Goal: Task Accomplishment & Management: Use online tool/utility

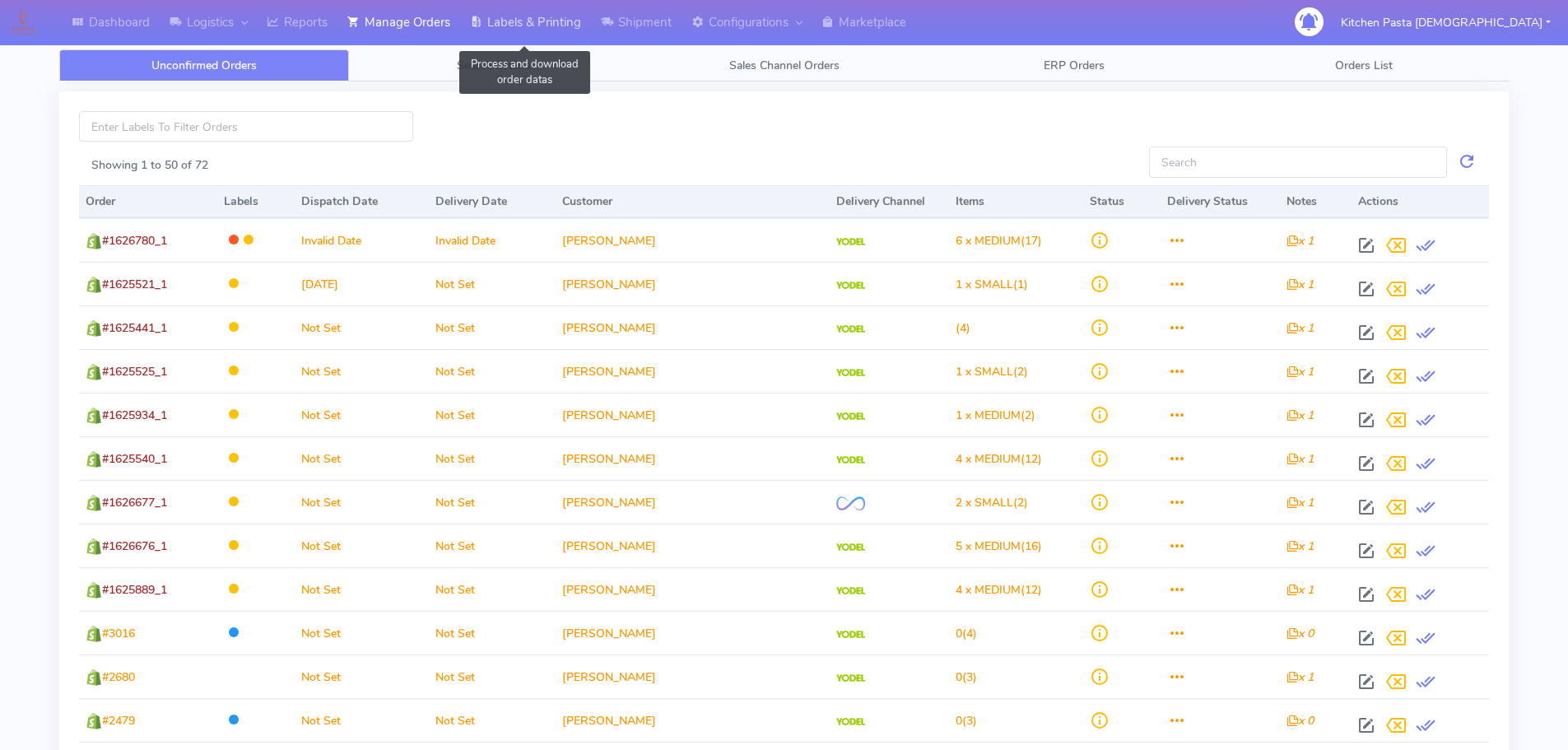
click at [520, 27] on link "Labels & Printing" at bounding box center [525, 22] width 131 height 46
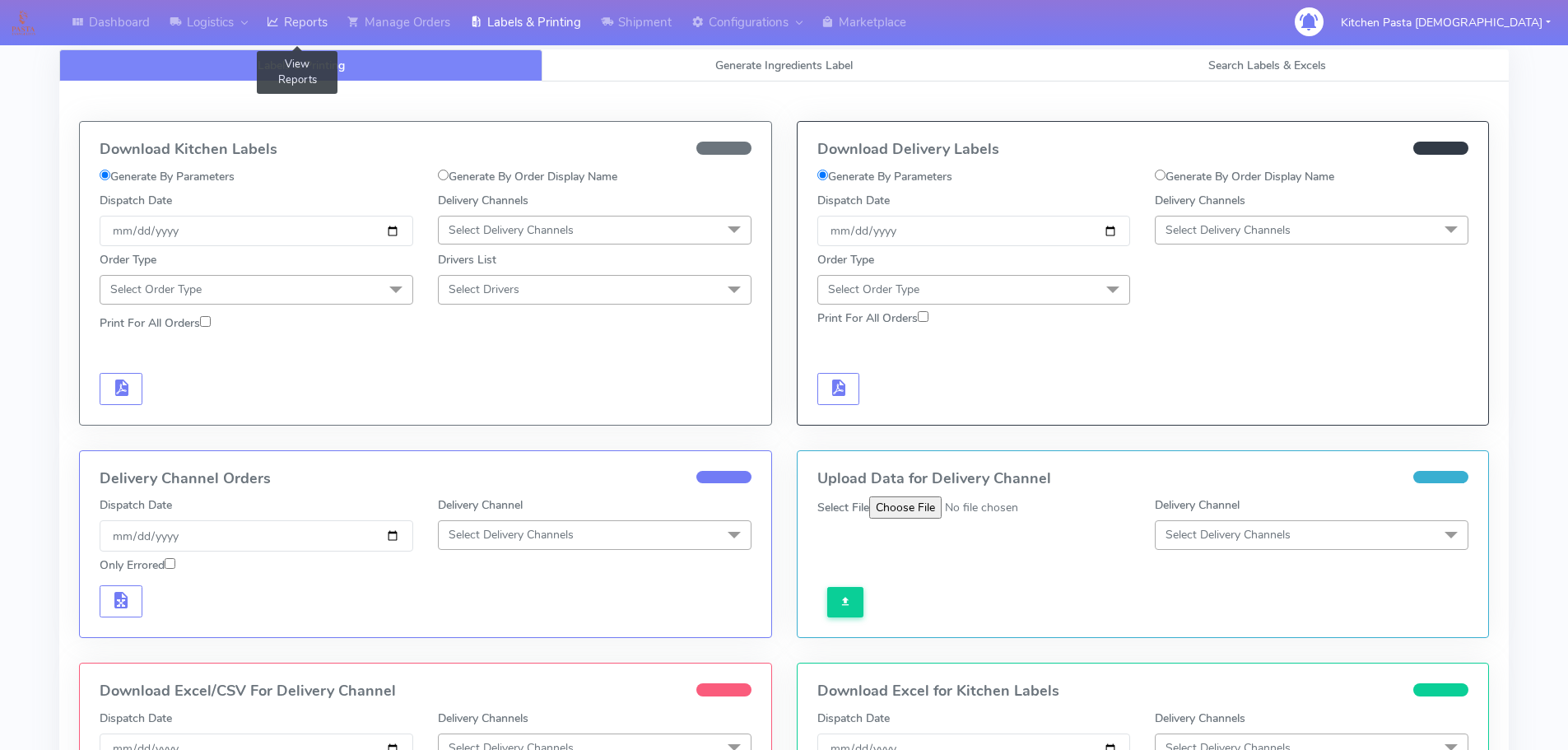
click at [310, 24] on link "Reports" at bounding box center [297, 22] width 81 height 46
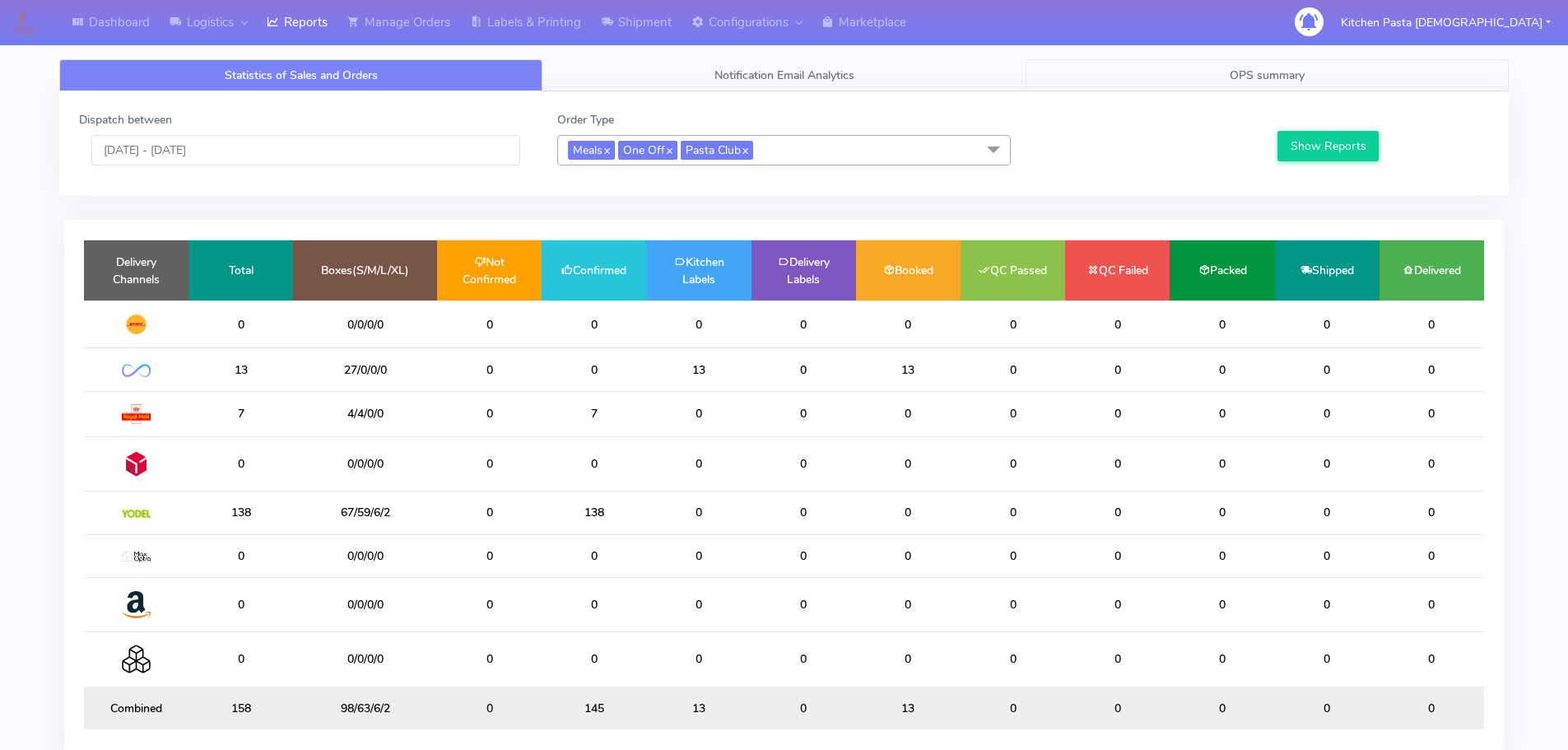
click at [1194, 70] on link "OPS summary" at bounding box center [1266, 75] width 483 height 32
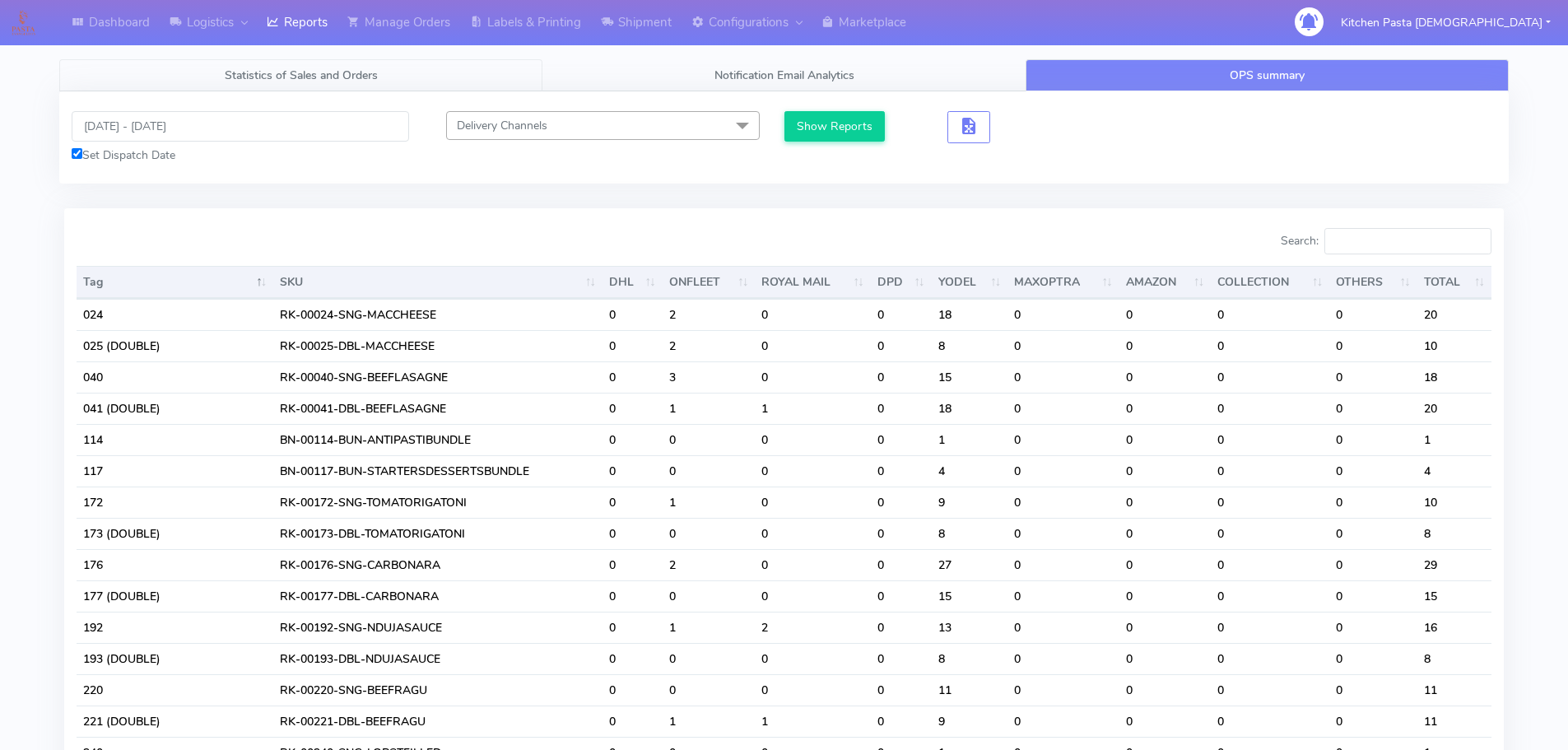
click at [338, 71] on span "Statistics of Sales and Orders" at bounding box center [301, 75] width 153 height 16
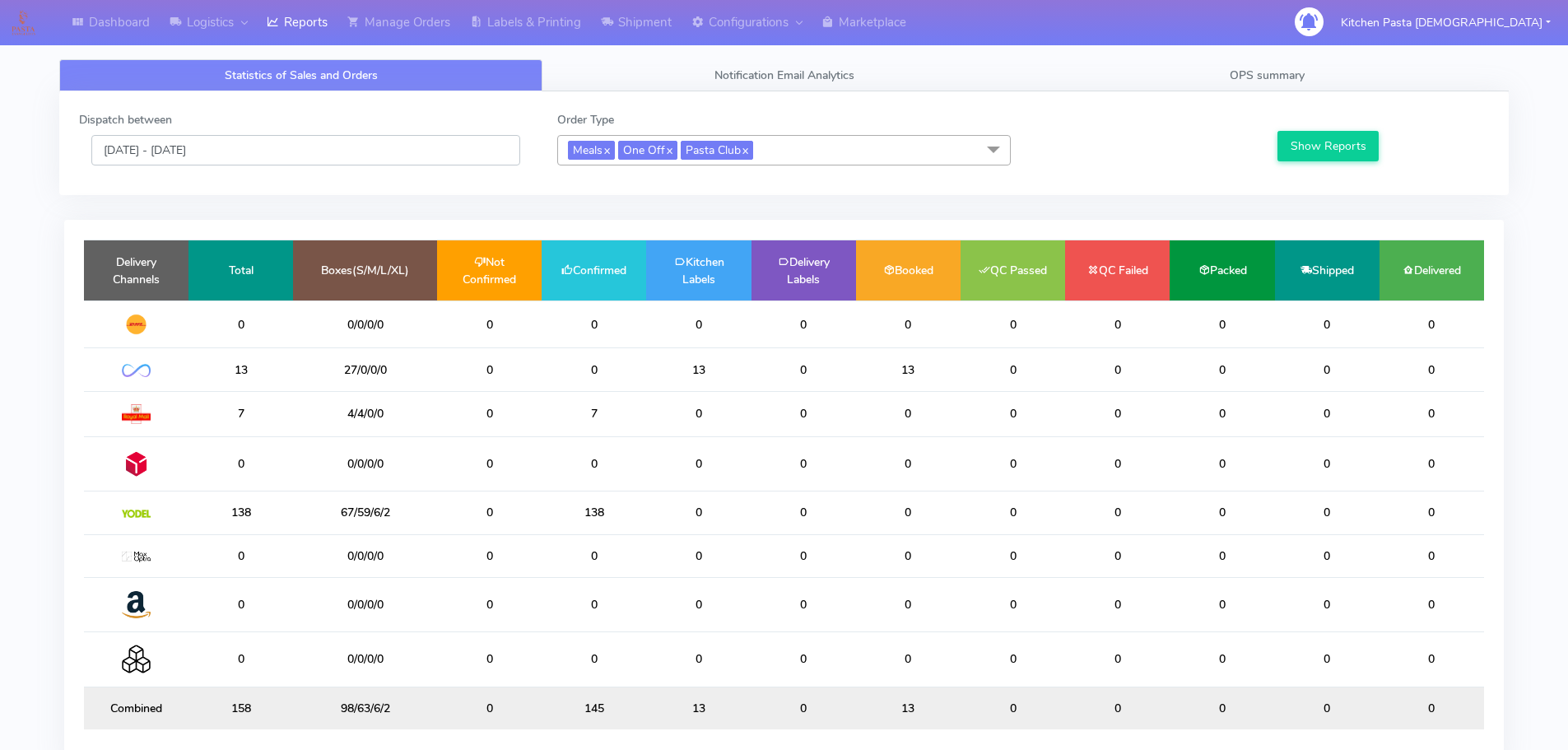
click at [179, 157] on input "[DATE] - [DATE]" at bounding box center [305, 150] width 429 height 30
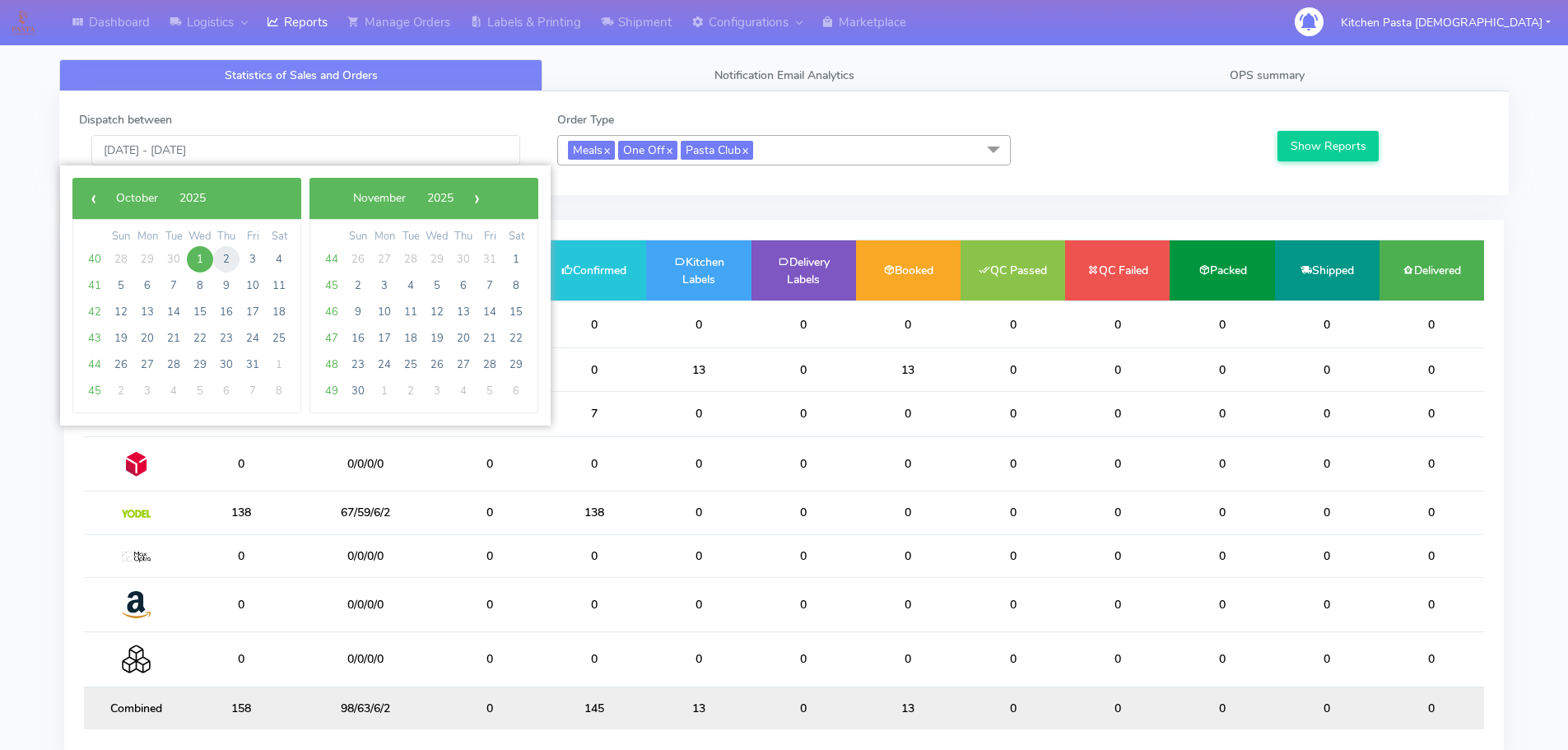
click at [217, 259] on span "2" at bounding box center [226, 259] width 26 height 26
type input "02/10/2025 - 02/10/2025"
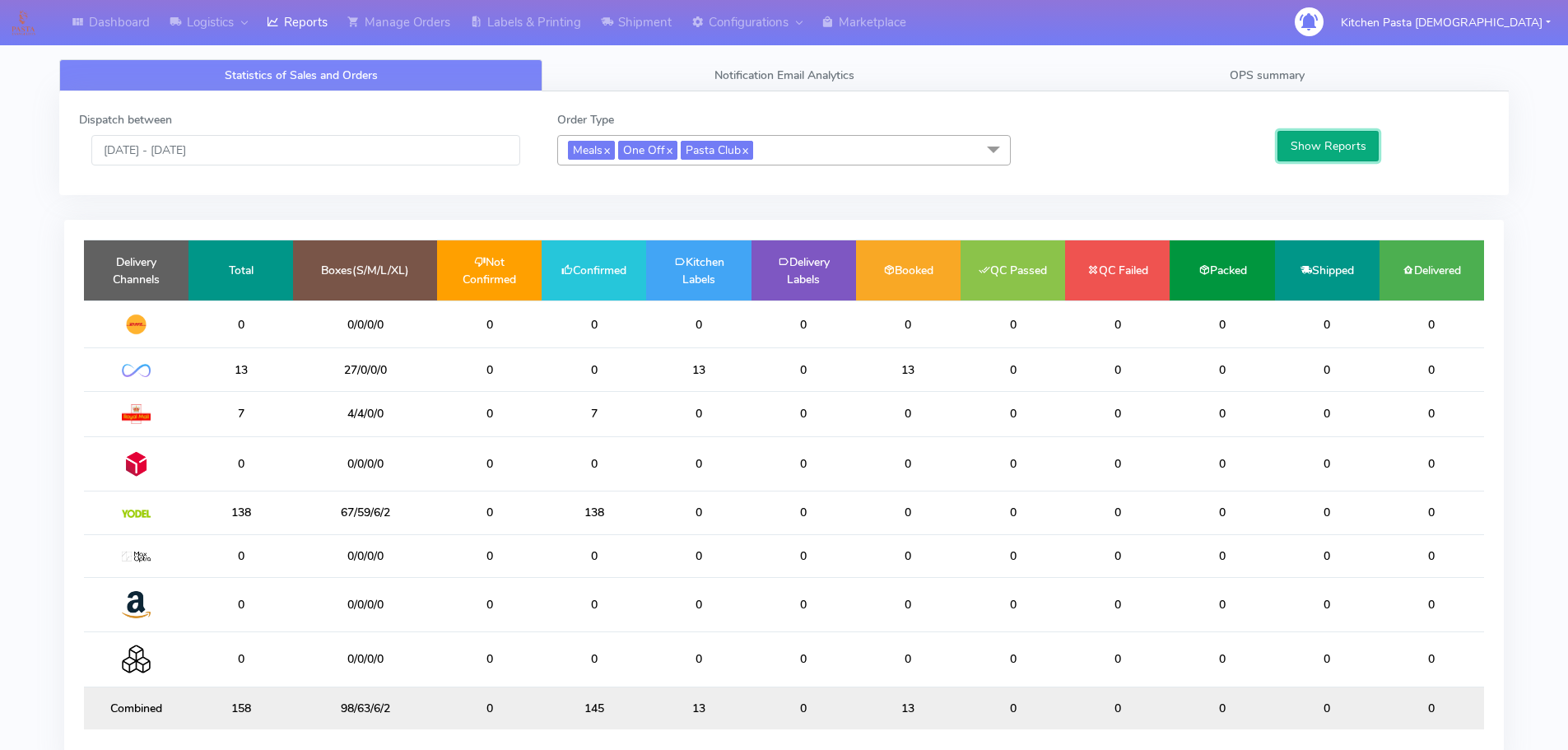
click at [1303, 154] on button "Show Reports" at bounding box center [1328, 146] width 101 height 30
click at [1252, 83] on link "OPS summary" at bounding box center [1266, 75] width 483 height 32
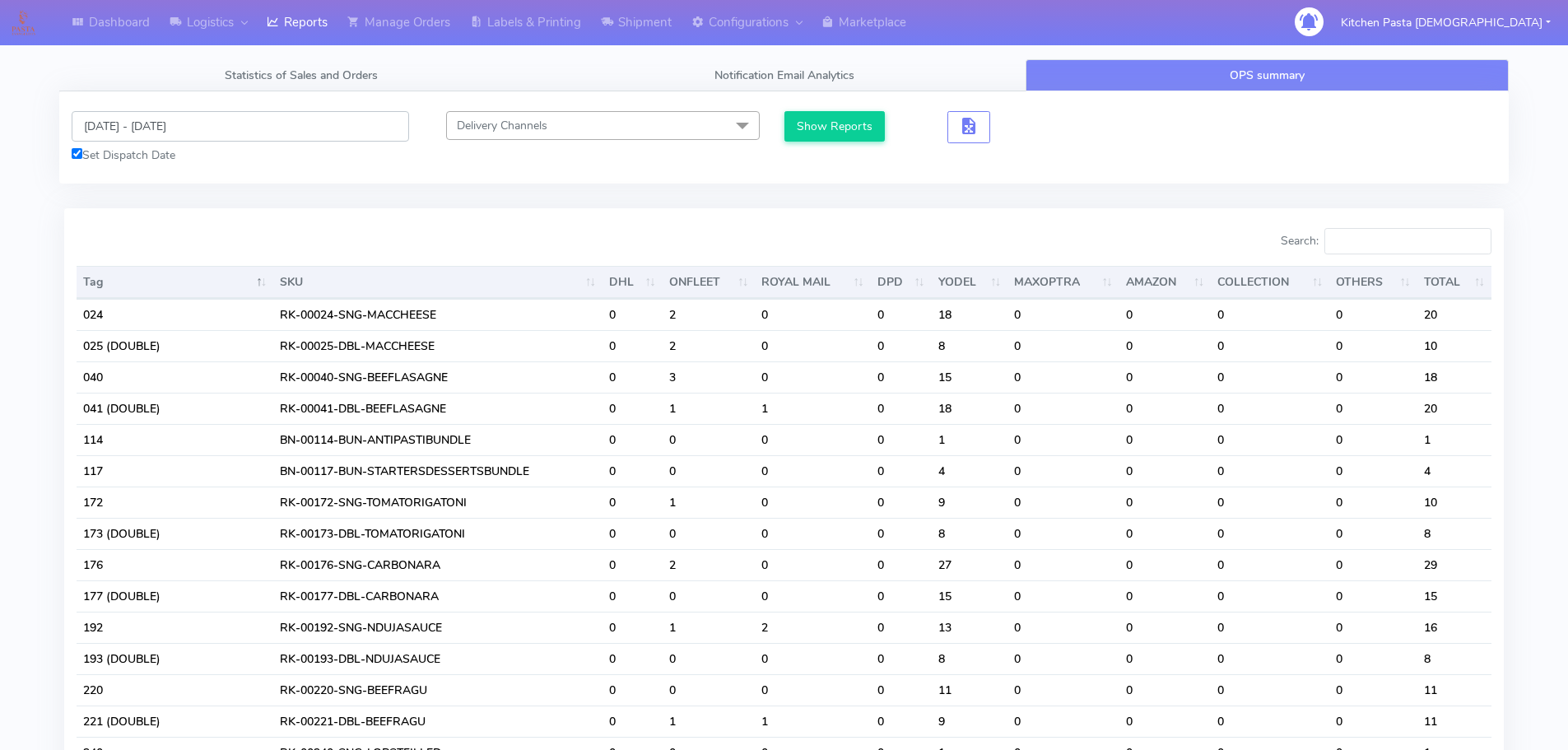
click at [124, 113] on input "[DATE] - [DATE]" at bounding box center [240, 125] width 338 height 30
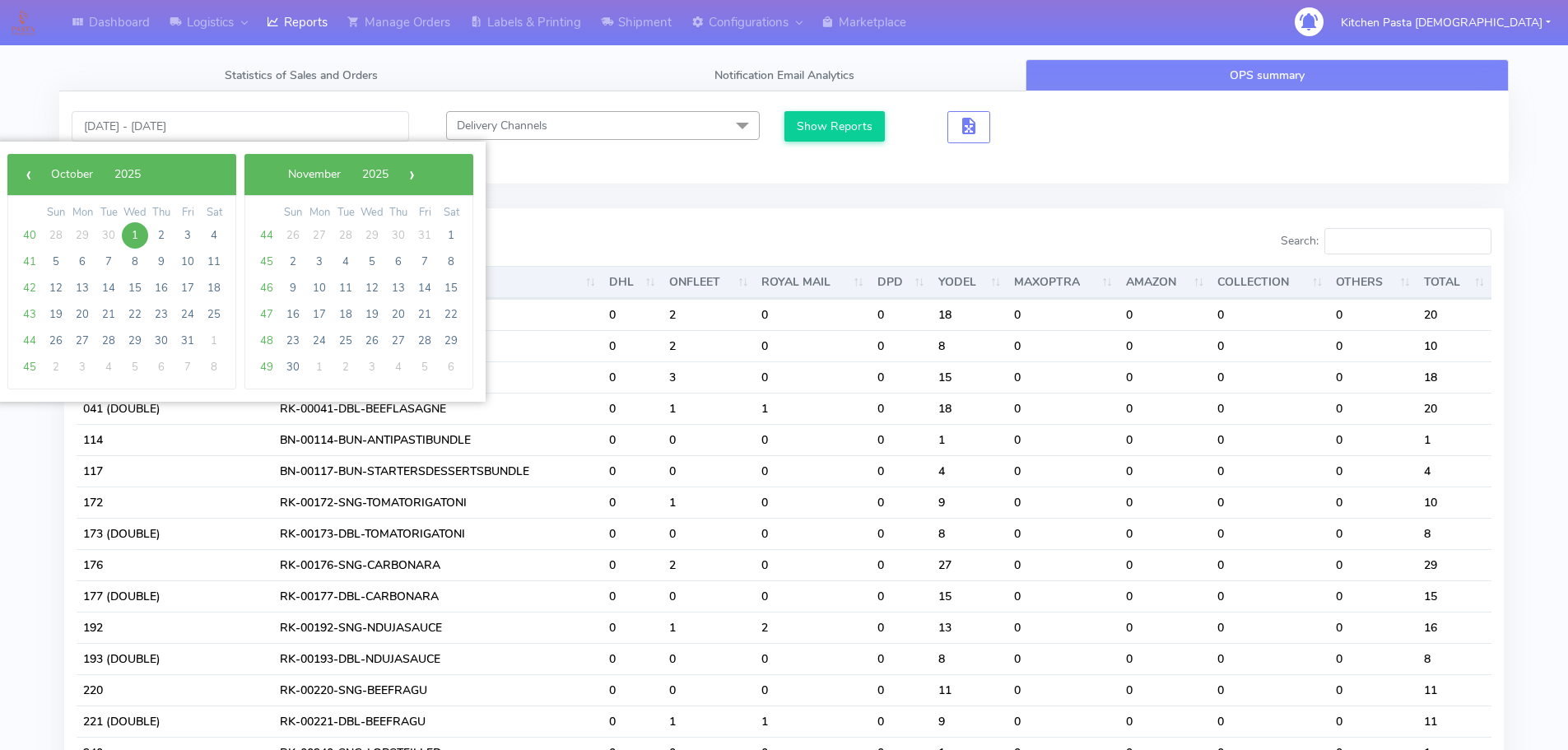
click at [136, 233] on span "1" at bounding box center [134, 234] width 26 height 26
click at [167, 232] on span "2" at bounding box center [160, 234] width 26 height 26
type input "01/10/2025 - 02/10/2025"
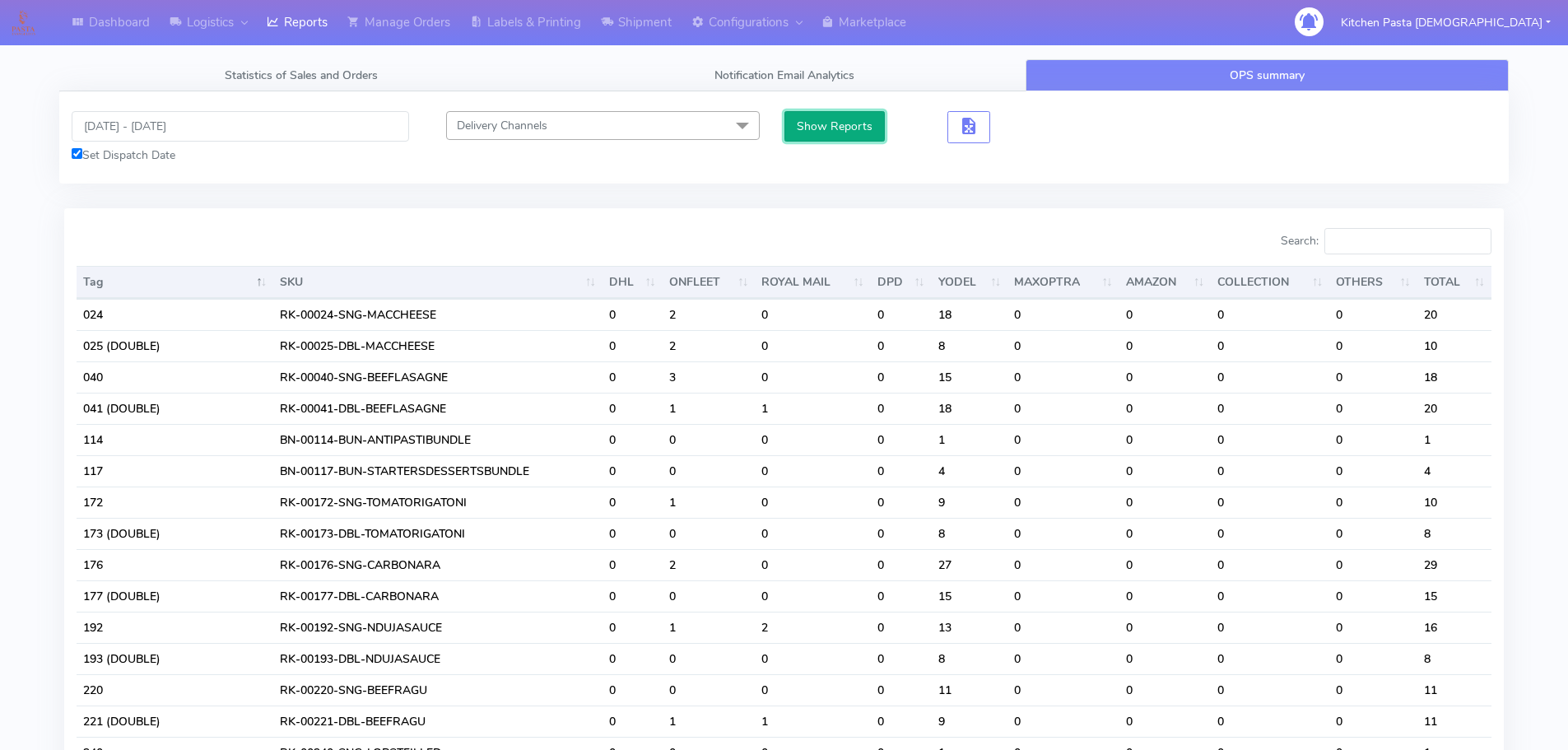
click at [815, 125] on button "Show Reports" at bounding box center [835, 125] width 101 height 30
click at [823, 130] on button "Show Reports" at bounding box center [835, 125] width 101 height 30
click at [1425, 242] on input "Search:" at bounding box center [1408, 240] width 167 height 26
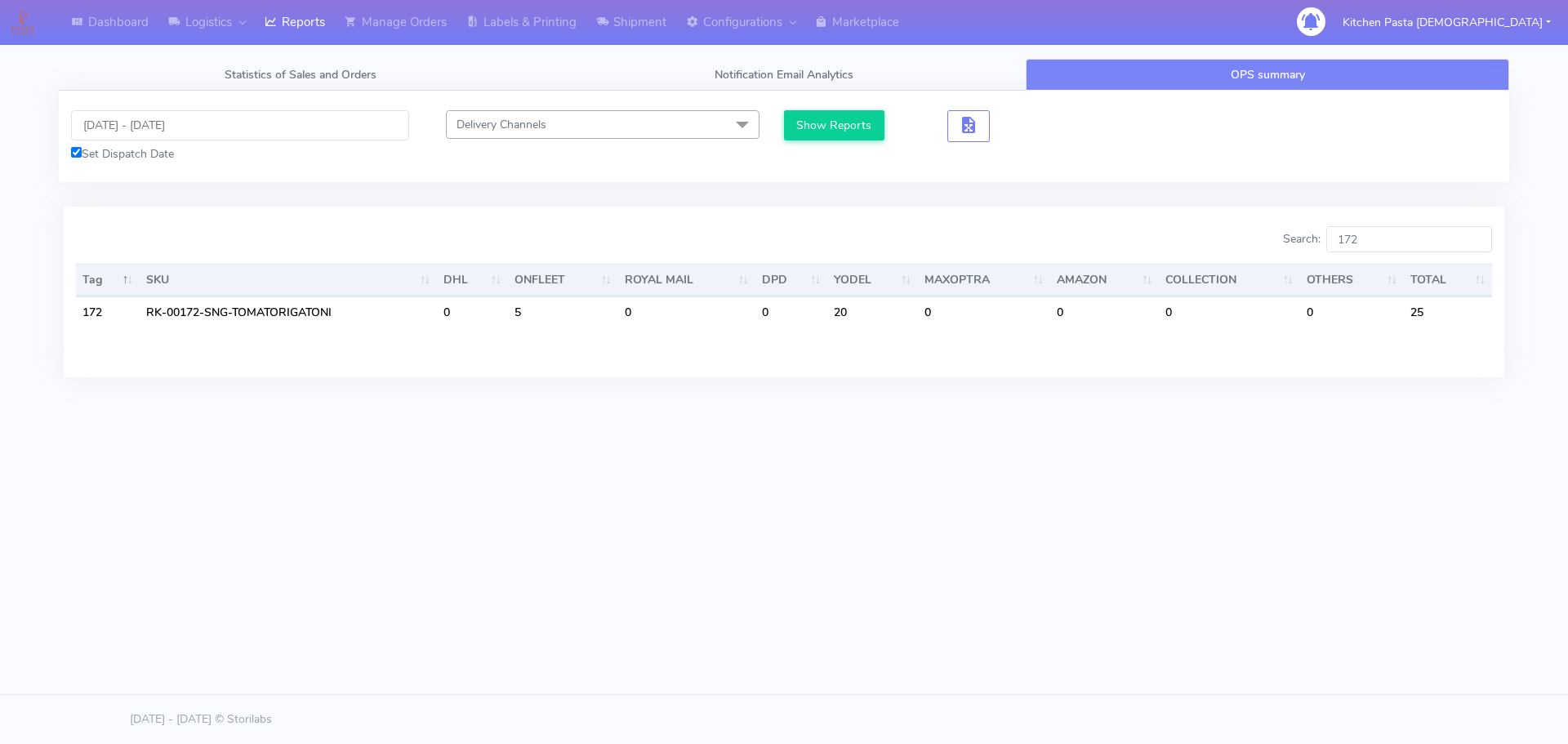
click at [1089, 521] on div "Dashboard Logistics London Logistics Reports Manage Orders Labels & Printing Sh…" at bounding box center [784, 297] width 1568 height 595
click at [1396, 237] on input "172" at bounding box center [1410, 238] width 166 height 26
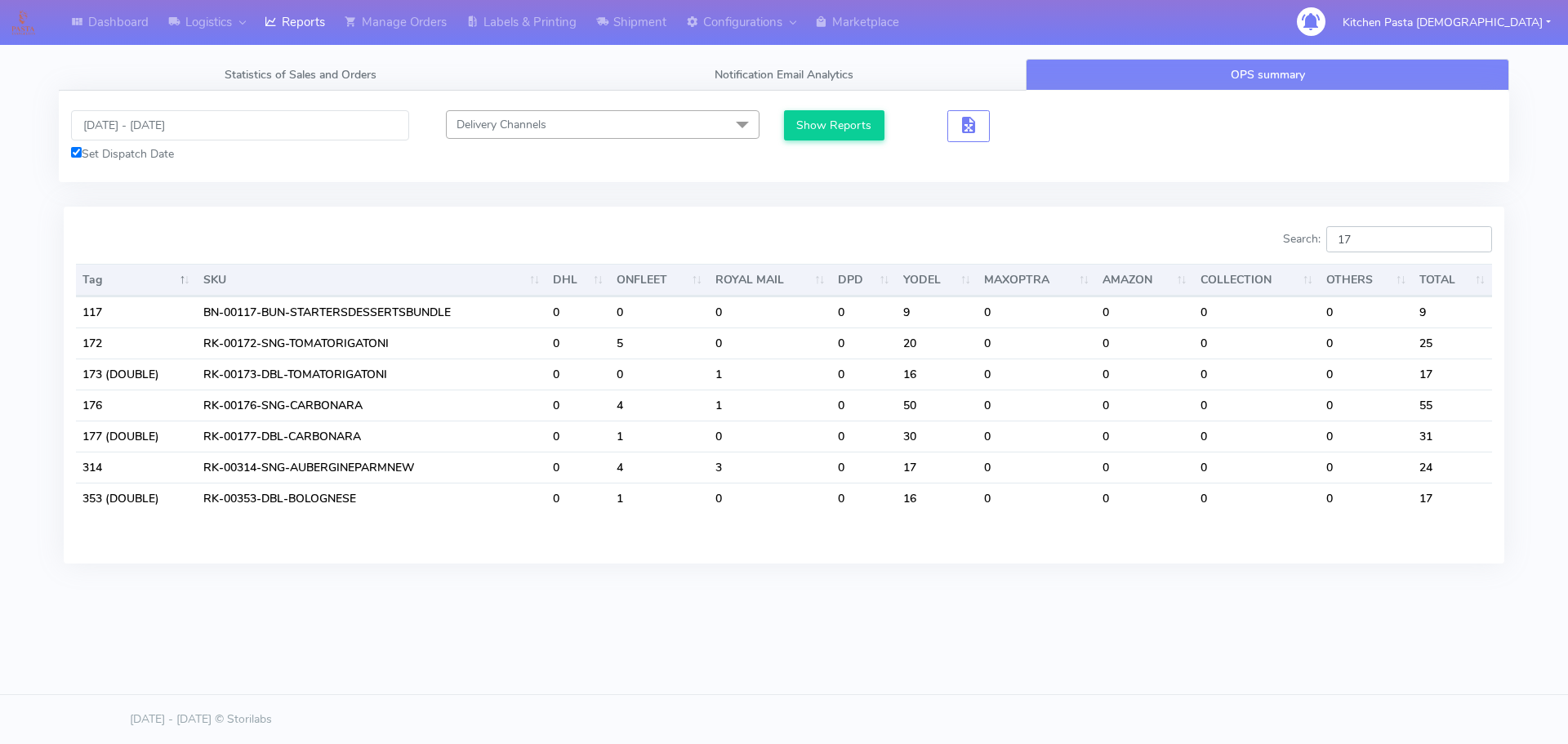
type input "1"
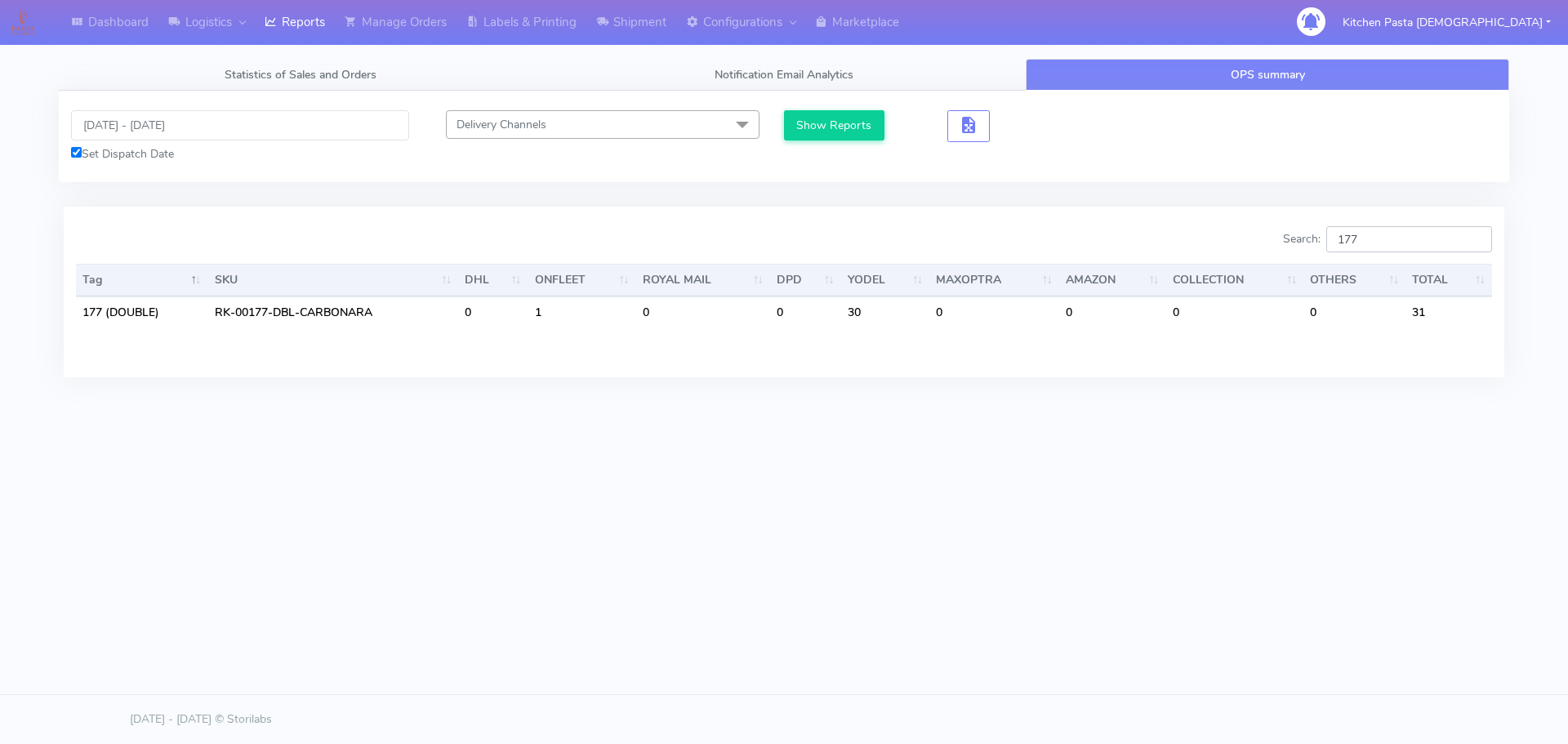
type input "177"
drag, startPoint x: 1386, startPoint y: 239, endPoint x: 1349, endPoint y: 238, distance: 37.0
click at [1349, 238] on input "177" at bounding box center [1410, 238] width 166 height 26
type input "1"
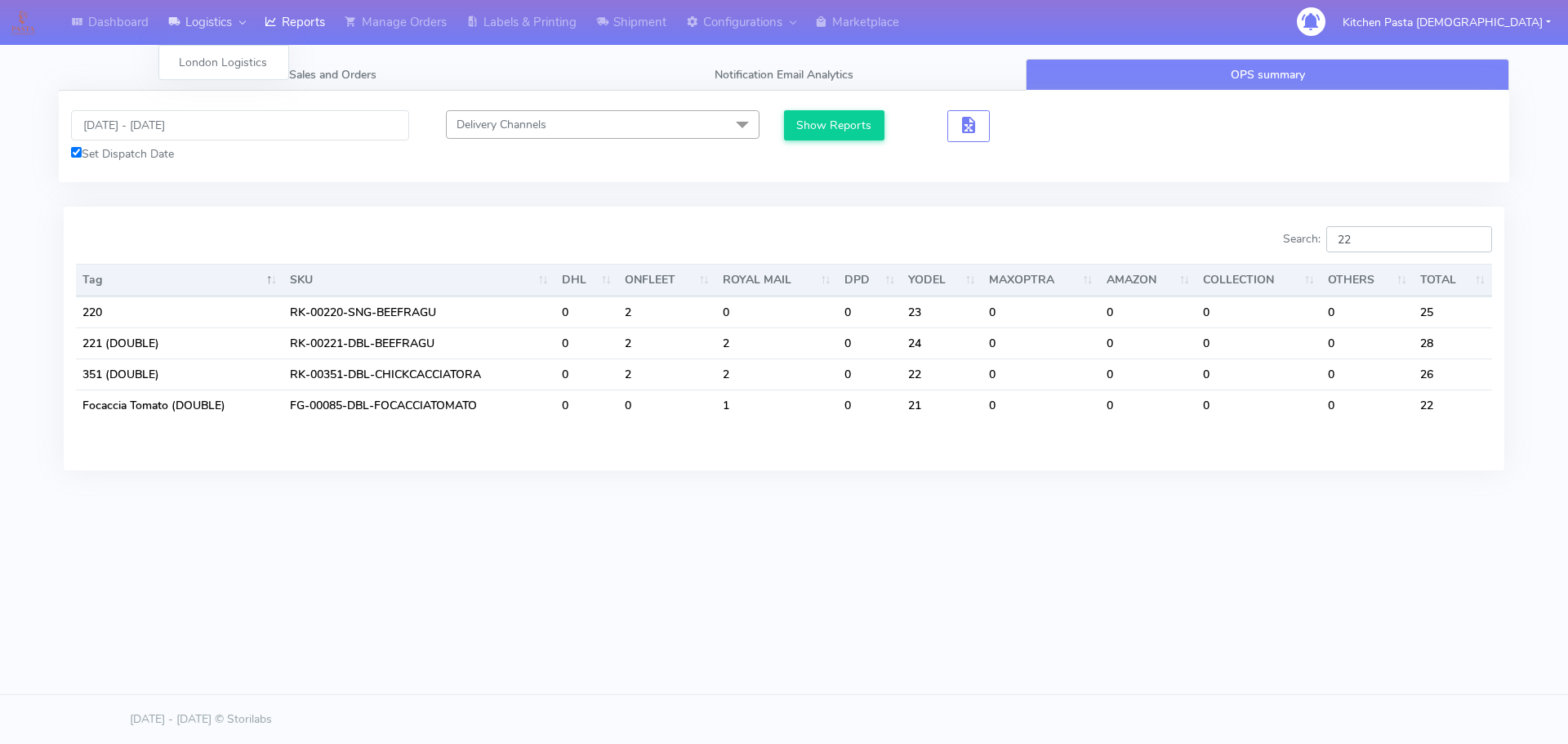
type input "2"
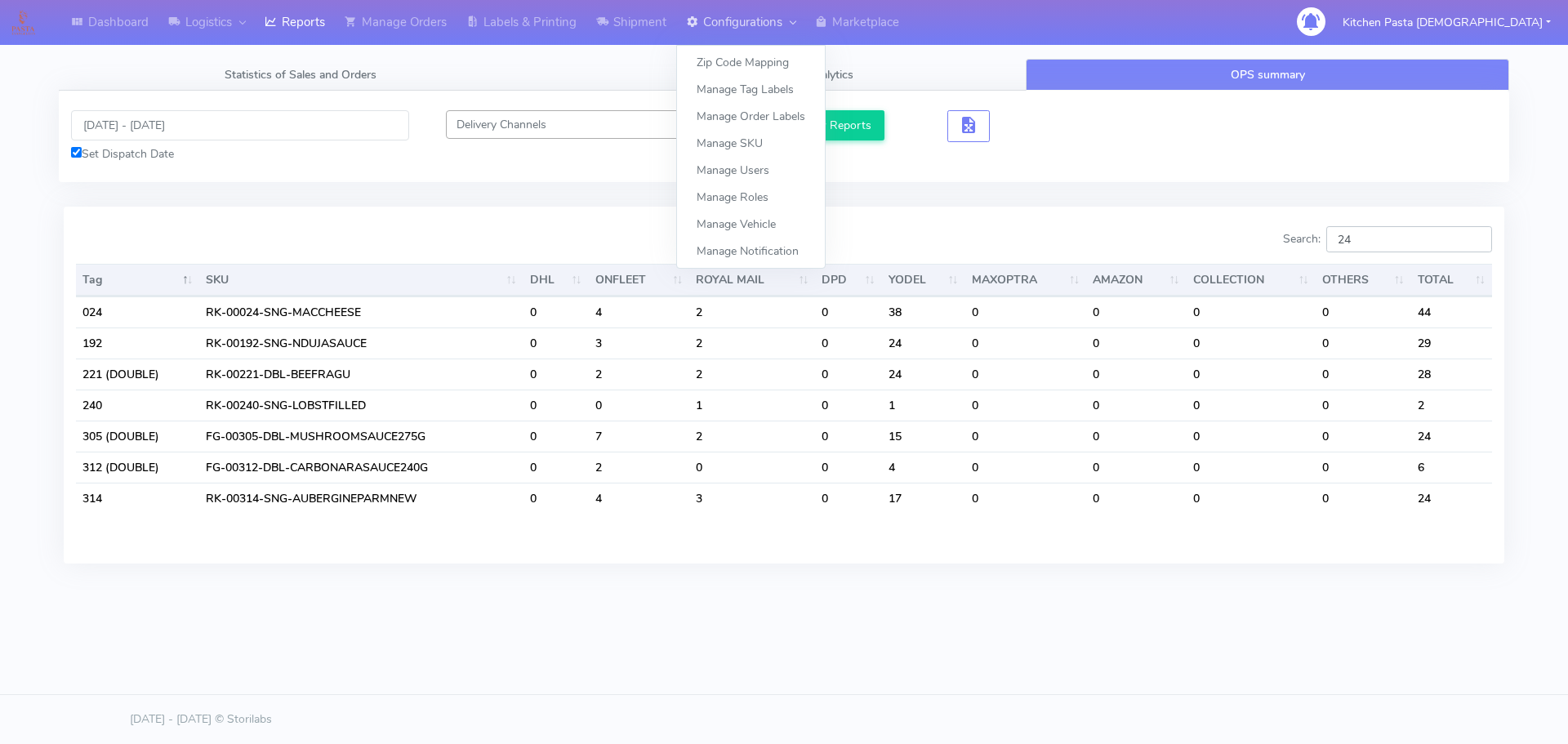
type input "2"
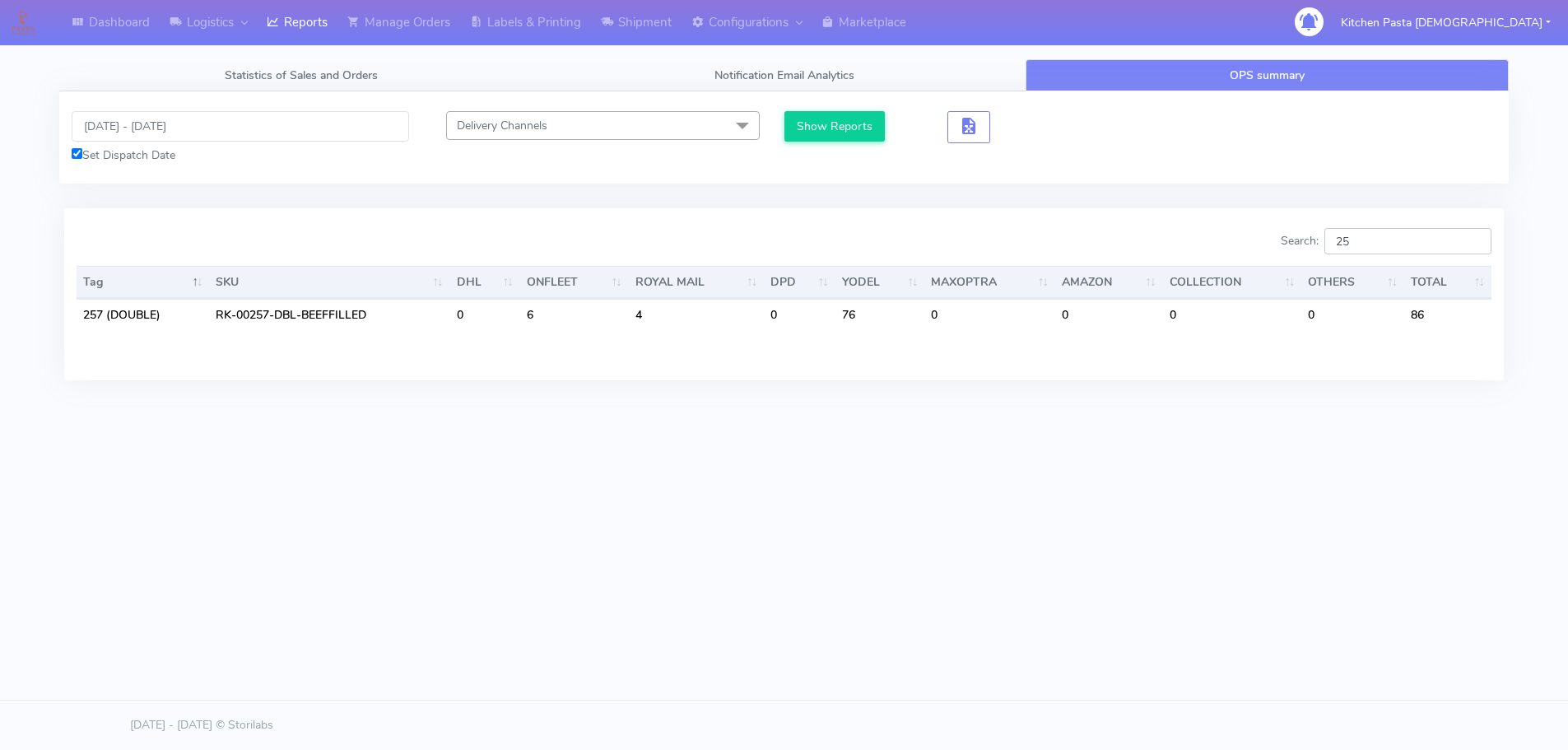
type input "2"
type input "3"
type input "2"
type input "351"
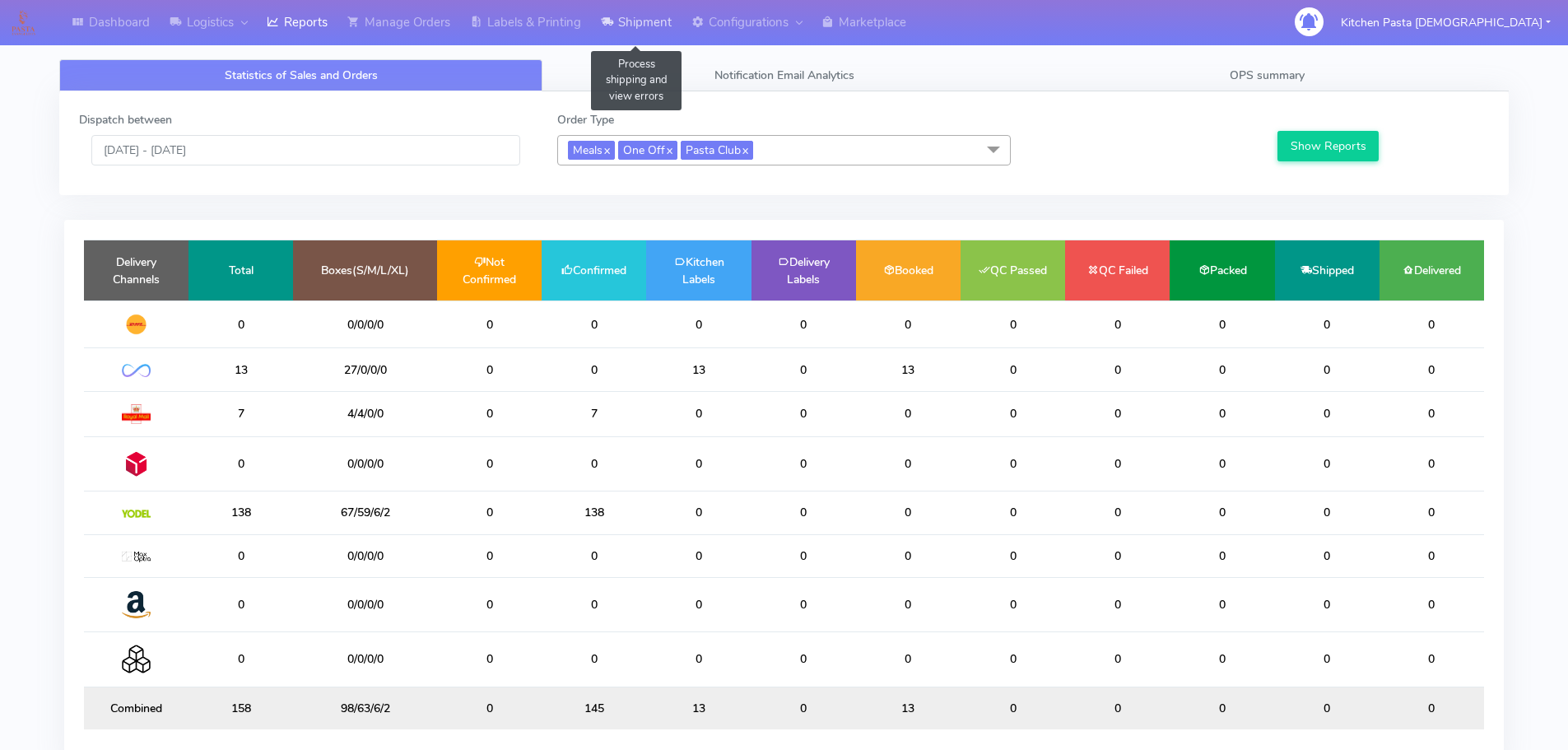
click at [640, 20] on link "Shipment" at bounding box center [635, 22] width 90 height 46
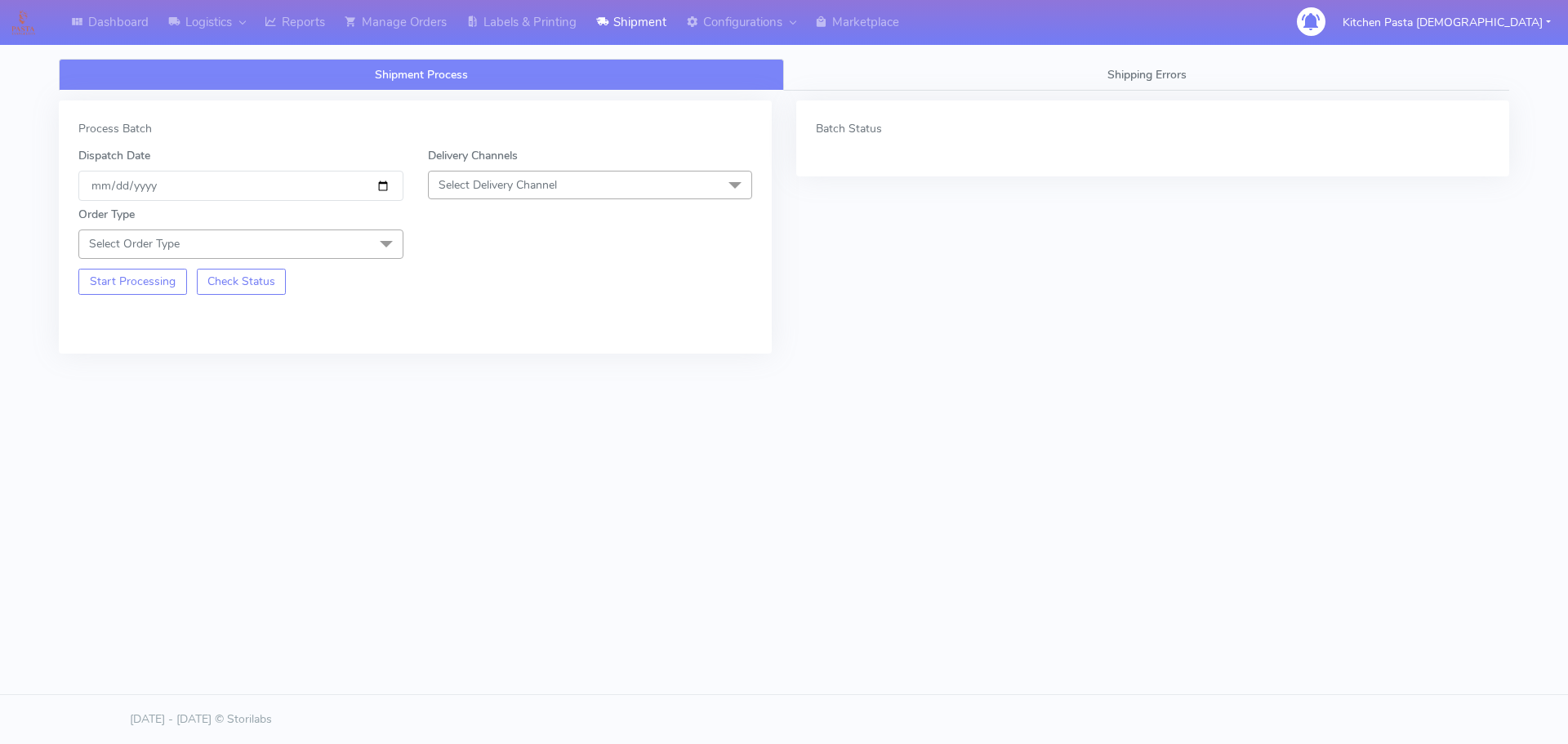
click at [488, 195] on span "Select Delivery Channel" at bounding box center [590, 185] width 325 height 29
click at [466, 360] on div "Yodel" at bounding box center [591, 369] width 307 height 17
click at [358, 238] on span "Select Order Type" at bounding box center [240, 244] width 325 height 29
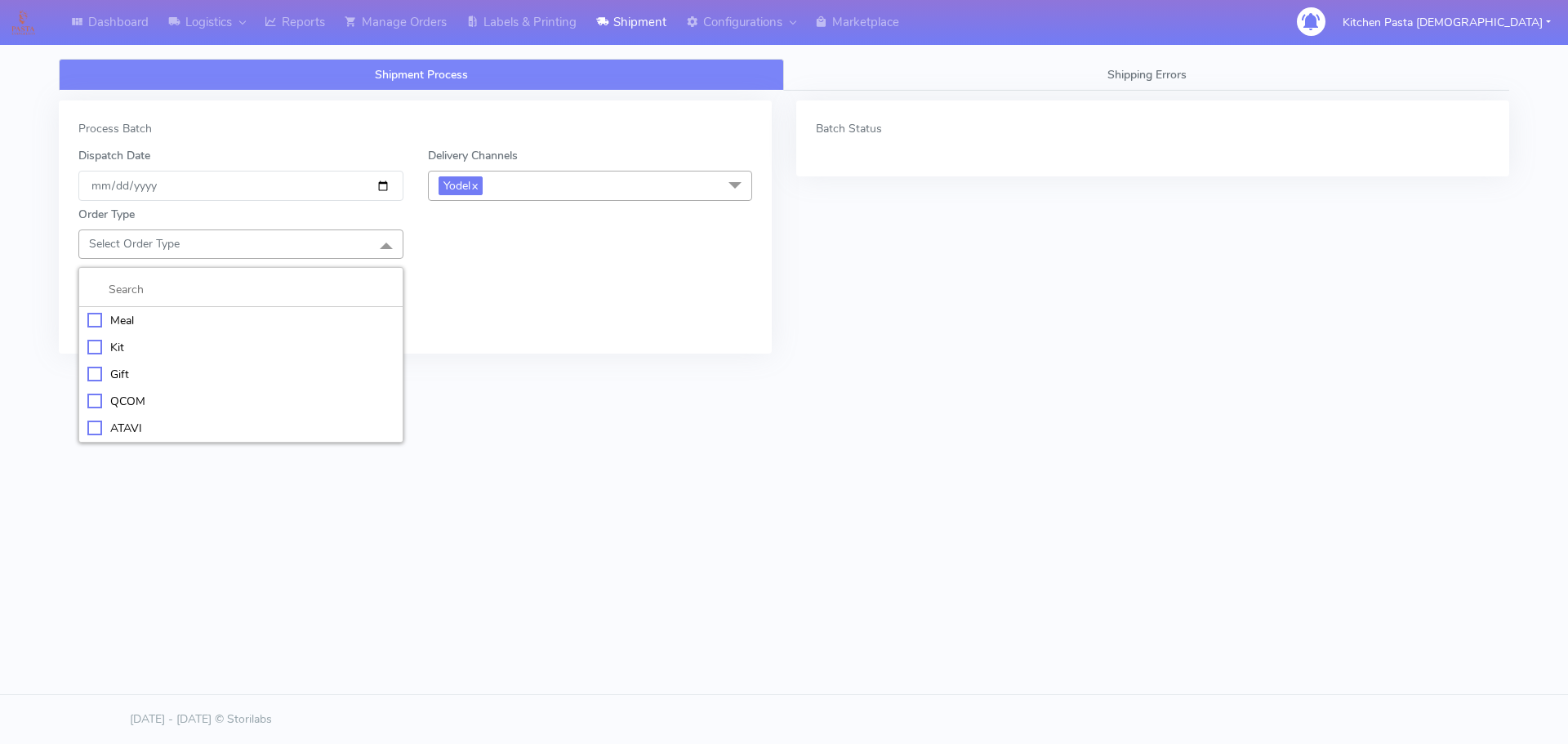
click at [98, 321] on div "Meal" at bounding box center [241, 320] width 307 height 17
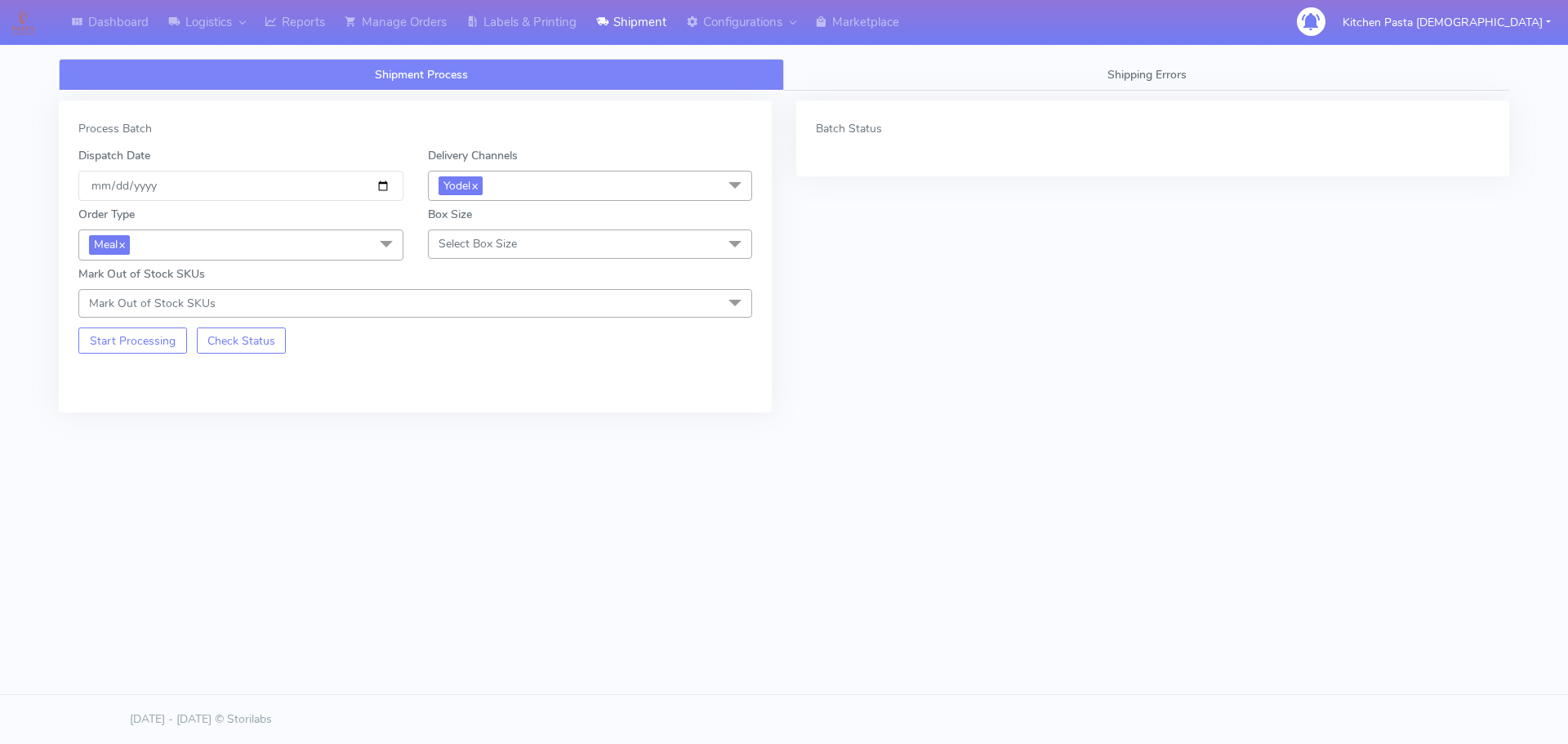
click at [457, 237] on span "Select Box Size" at bounding box center [477, 244] width 78 height 15
click at [451, 424] on div "Mega" at bounding box center [591, 428] width 307 height 17
click at [122, 346] on button "Start Processing" at bounding box center [132, 340] width 109 height 26
